Goal: Task Accomplishment & Management: Manage account settings

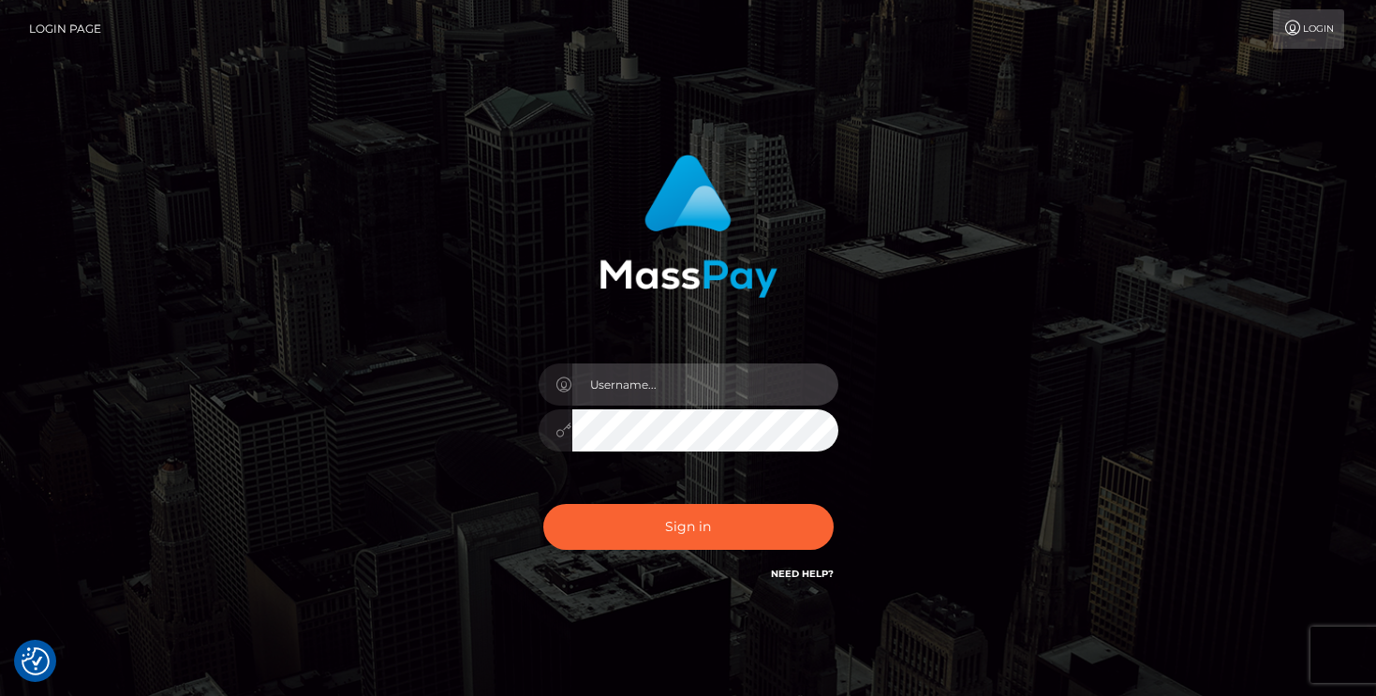
type input "mariolabugaj"
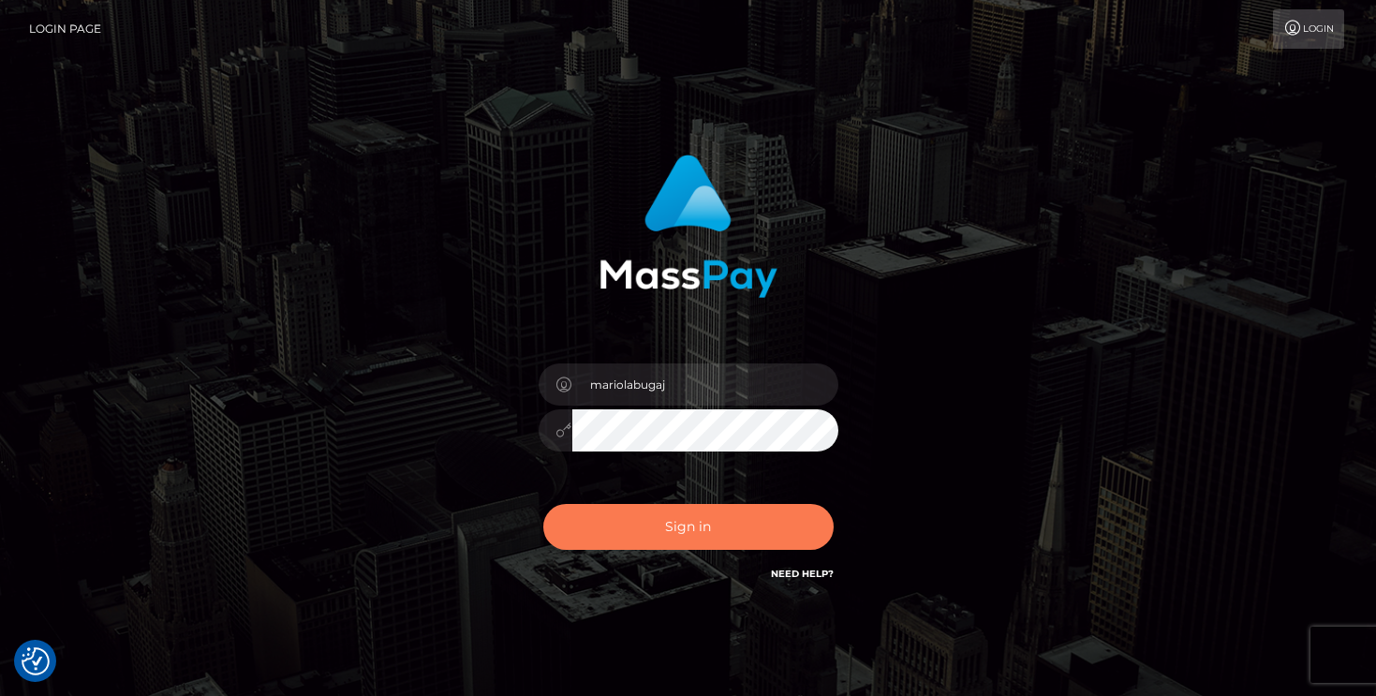
click at [668, 537] on button "Sign in" at bounding box center [688, 527] width 290 height 46
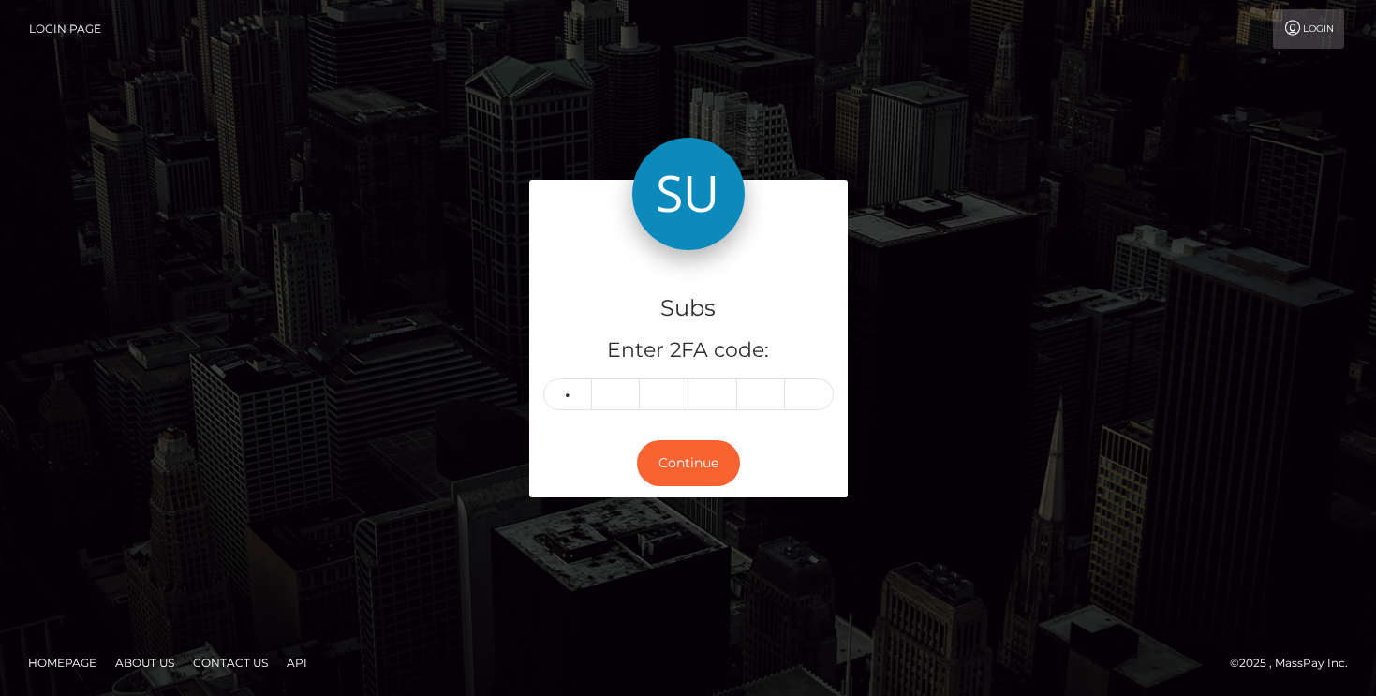
type input "3"
type input "1"
type input "9"
type input "0"
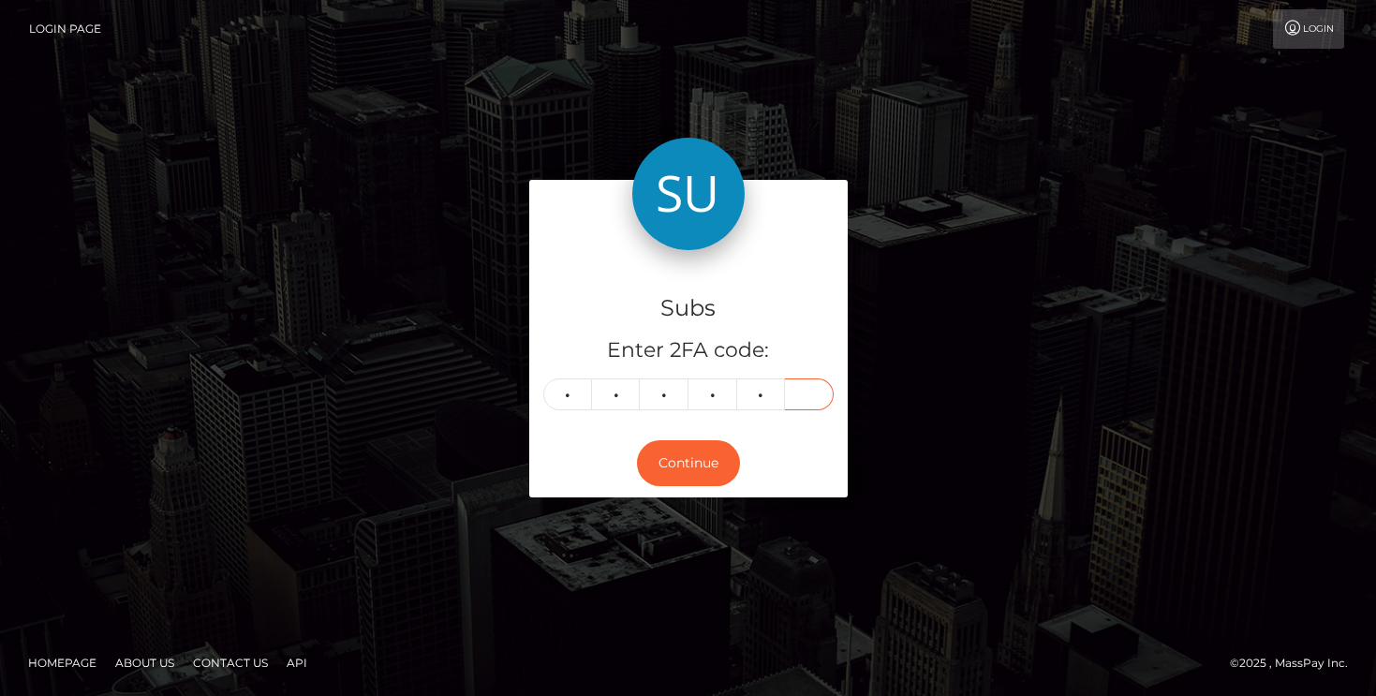
type input "4"
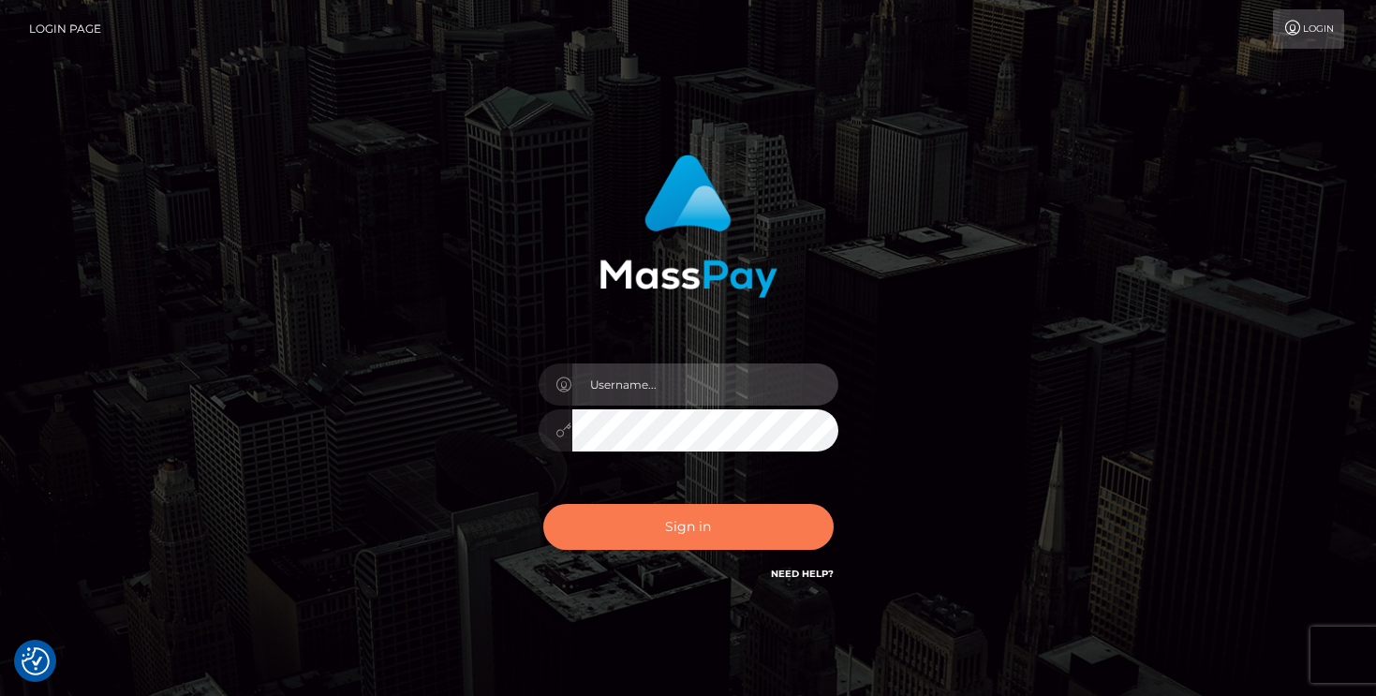
type input "mariolabugaj"
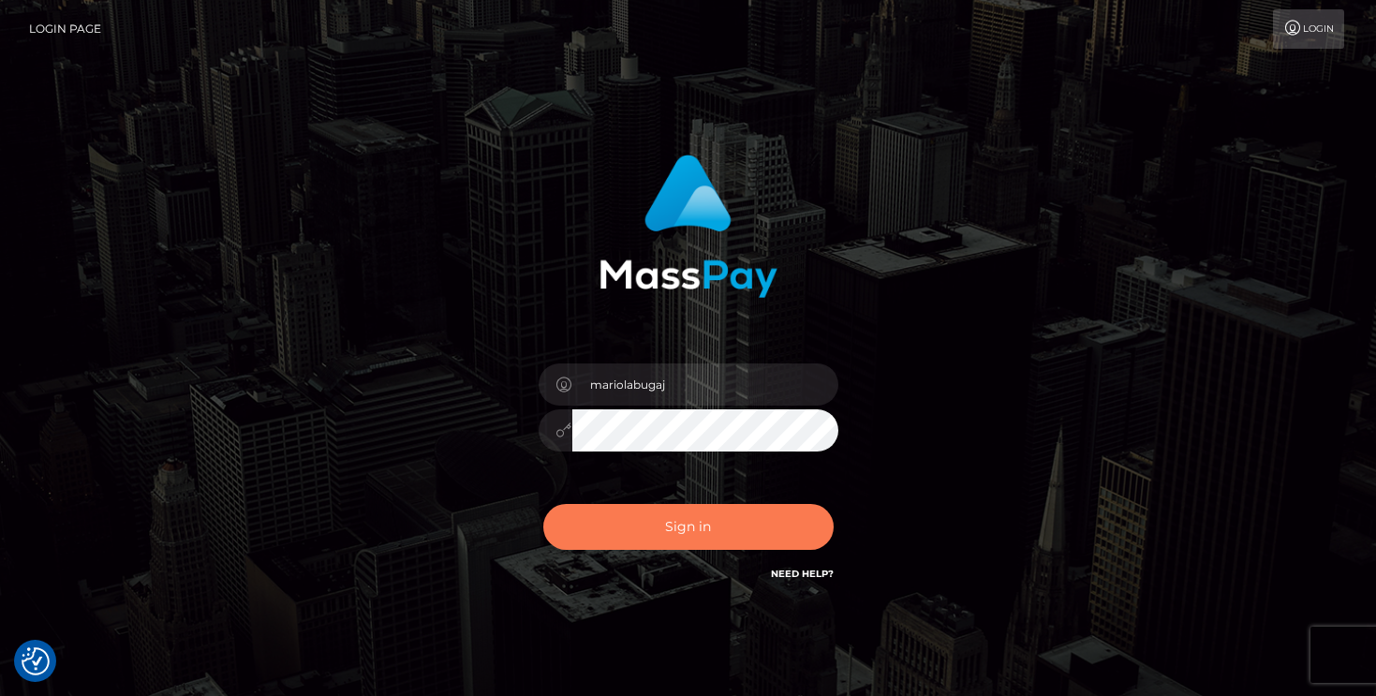
click at [725, 527] on button "Sign in" at bounding box center [688, 527] width 290 height 46
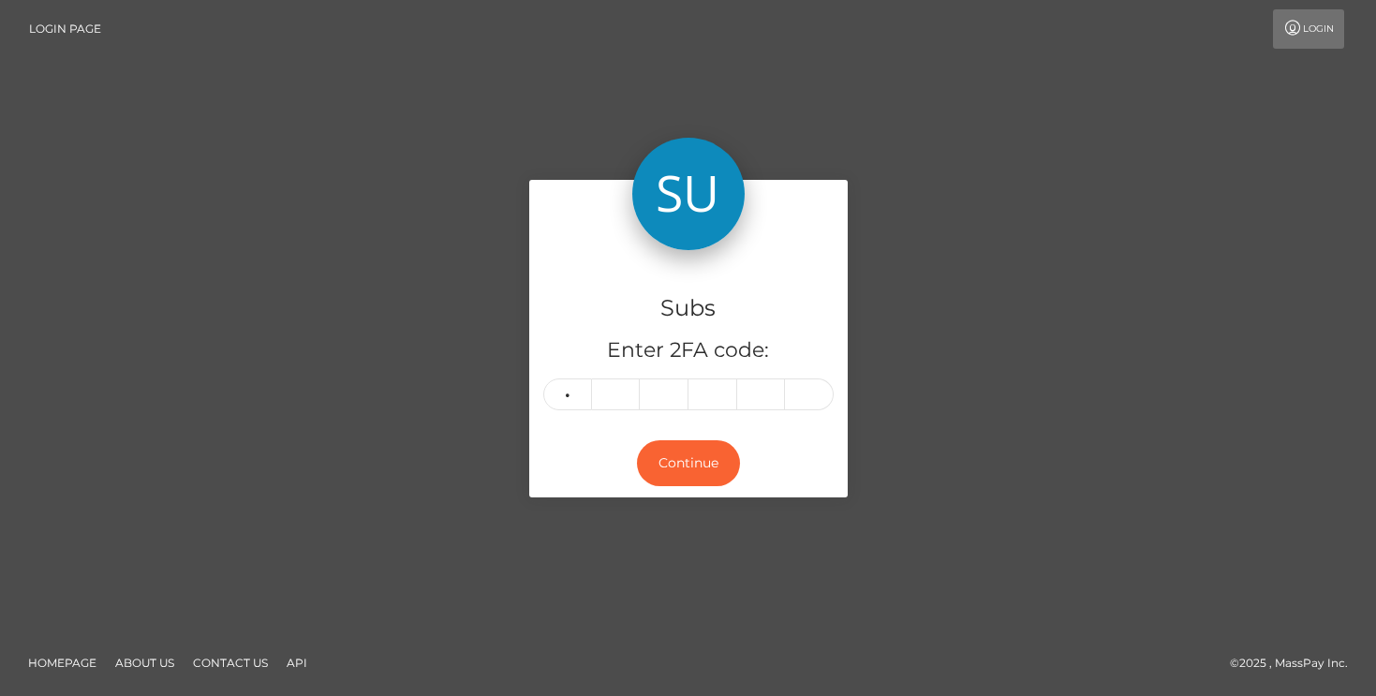
type input "3"
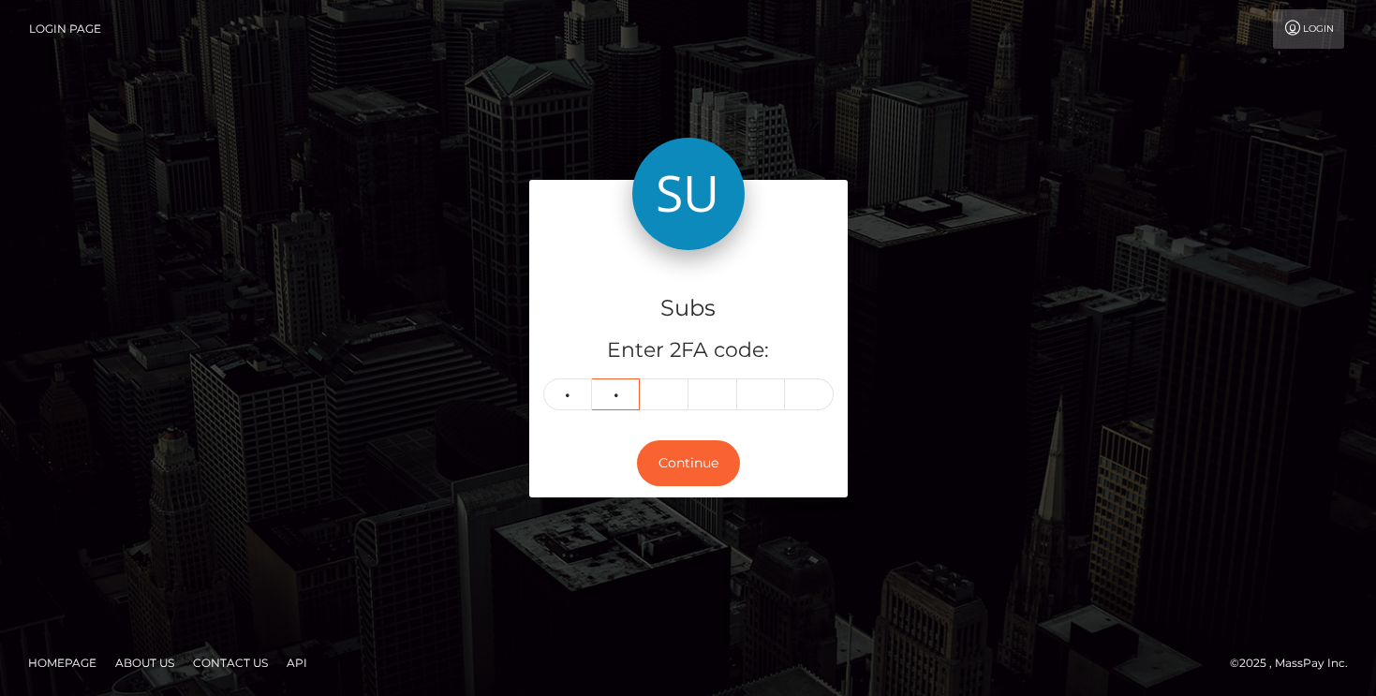
type input "5"
type input "8"
type input "9"
type input "1"
type input "9"
